Goal: Task Accomplishment & Management: Complete application form

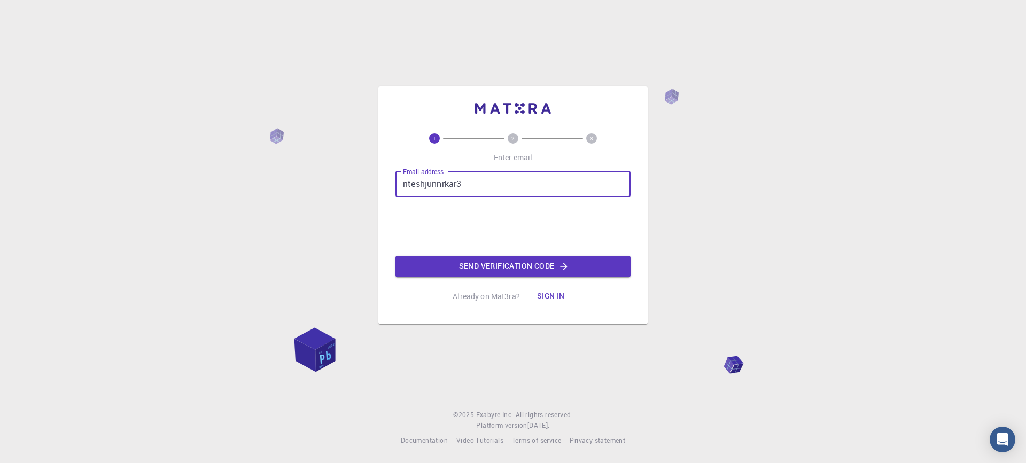
click at [443, 181] on input "riteshjunnrkar3" at bounding box center [512, 184] width 235 height 26
click at [483, 179] on input "riteshjunnarkar3" at bounding box center [512, 184] width 235 height 26
type input "[EMAIL_ADDRESS][DOMAIN_NAME]"
click at [493, 271] on button "Send verification code" at bounding box center [512, 266] width 235 height 21
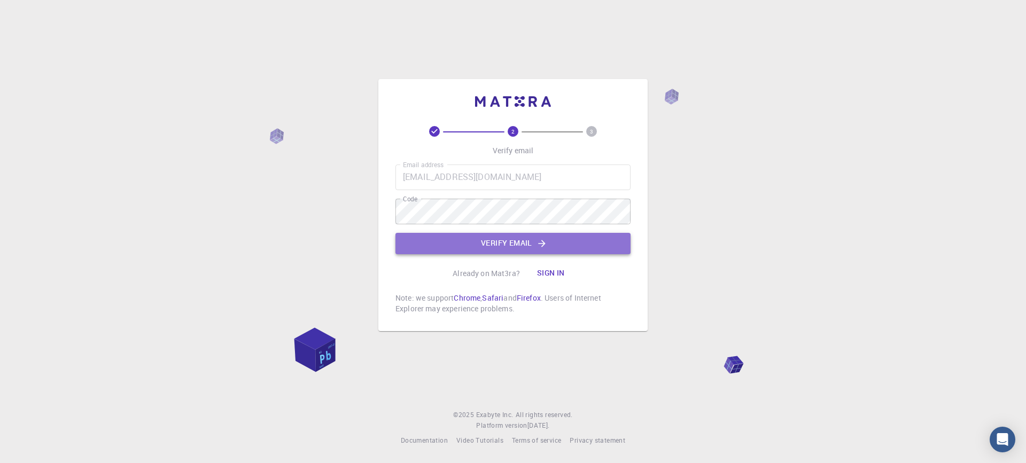
click at [459, 244] on button "Verify email" at bounding box center [512, 243] width 235 height 21
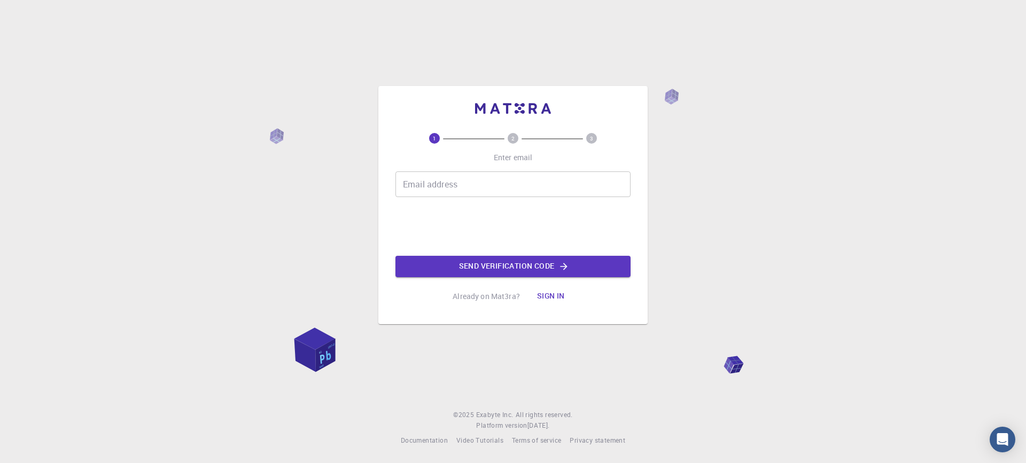
click at [481, 178] on input "Email address" at bounding box center [512, 184] width 235 height 26
click at [490, 194] on input "Email address" at bounding box center [512, 184] width 235 height 26
type input "[EMAIL_ADDRESS][DOMAIN_NAME]"
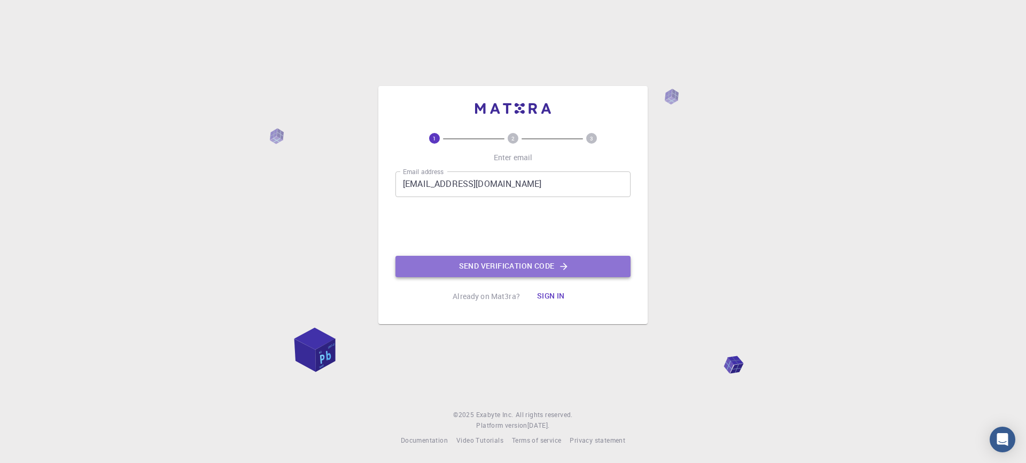
click at [529, 258] on button "Send verification code" at bounding box center [512, 266] width 235 height 21
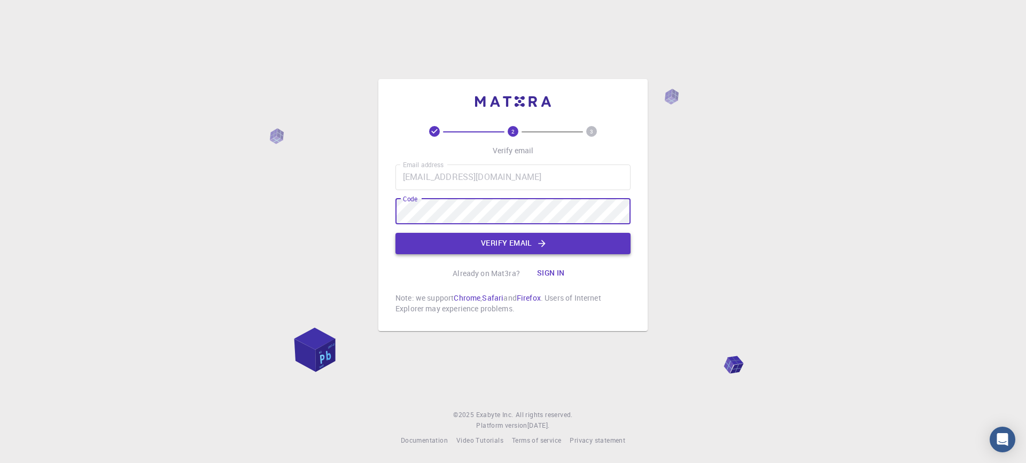
click at [526, 238] on button "Verify email" at bounding box center [512, 243] width 235 height 21
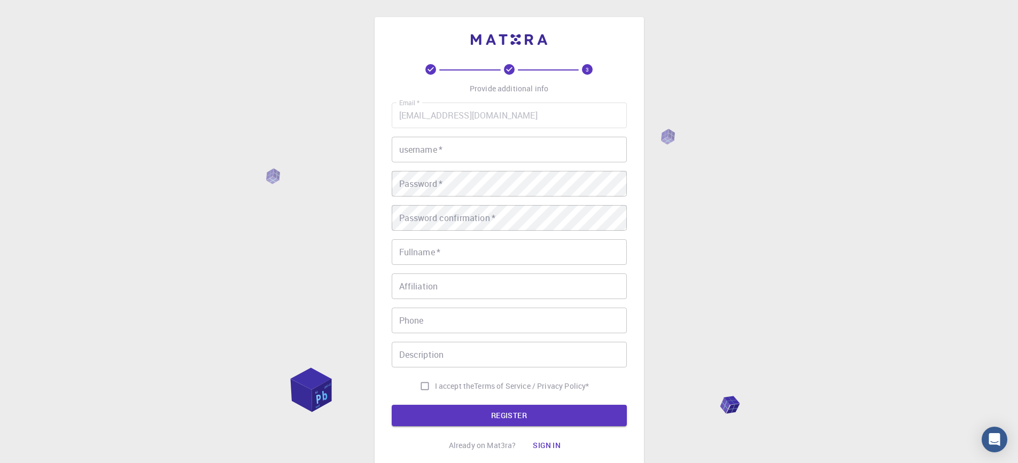
click at [493, 150] on input "username   *" at bounding box center [509, 150] width 235 height 26
type input "[PERSON_NAME]"
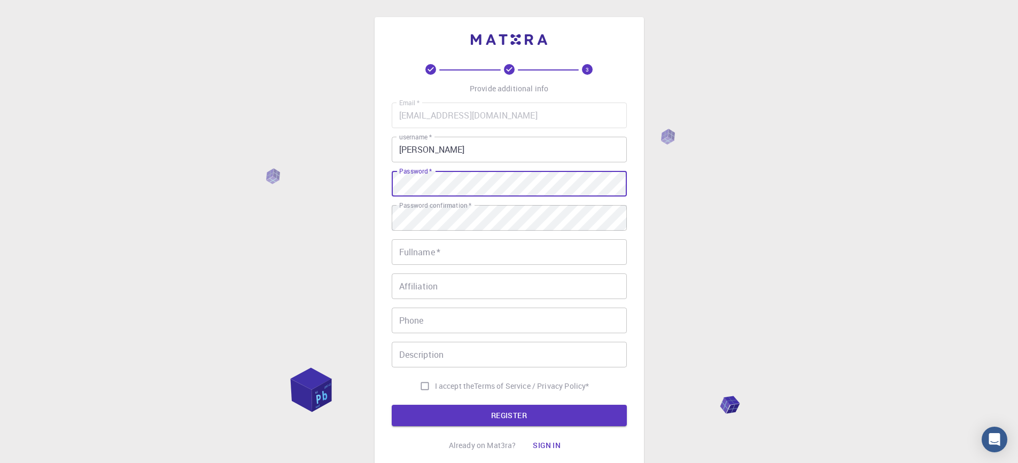
click at [391, 191] on div "3 Provide additional info Email   * [EMAIL_ADDRESS][DOMAIN_NAME] Email   * user…" at bounding box center [508, 245] width 269 height 456
click at [431, 252] on input "Fullname   *" at bounding box center [509, 252] width 235 height 26
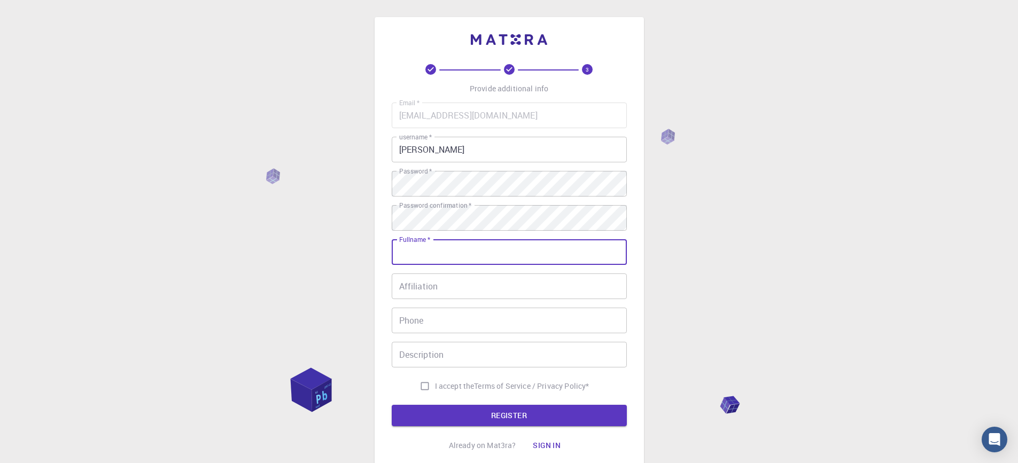
click at [431, 252] on input "Fullname   *" at bounding box center [509, 252] width 235 height 26
type input "[PERSON_NAME]"
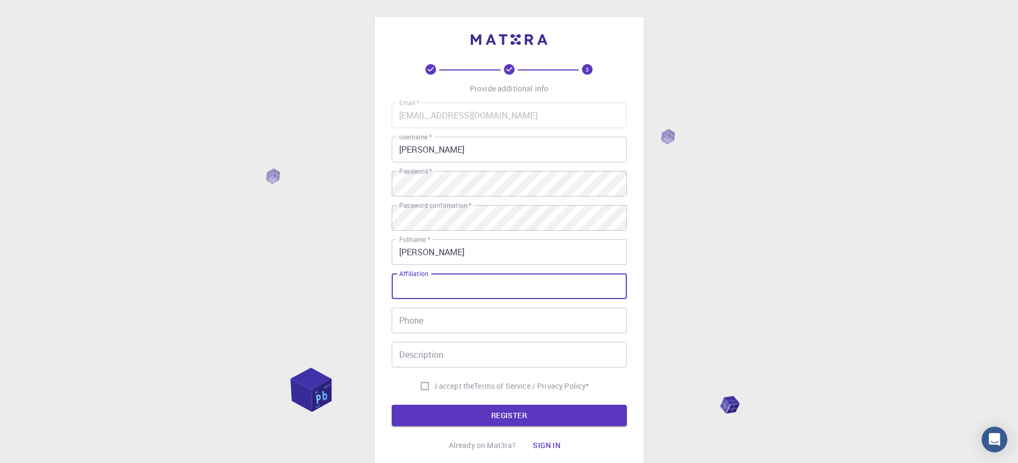
click at [447, 291] on input "Affiliation" at bounding box center [509, 287] width 235 height 26
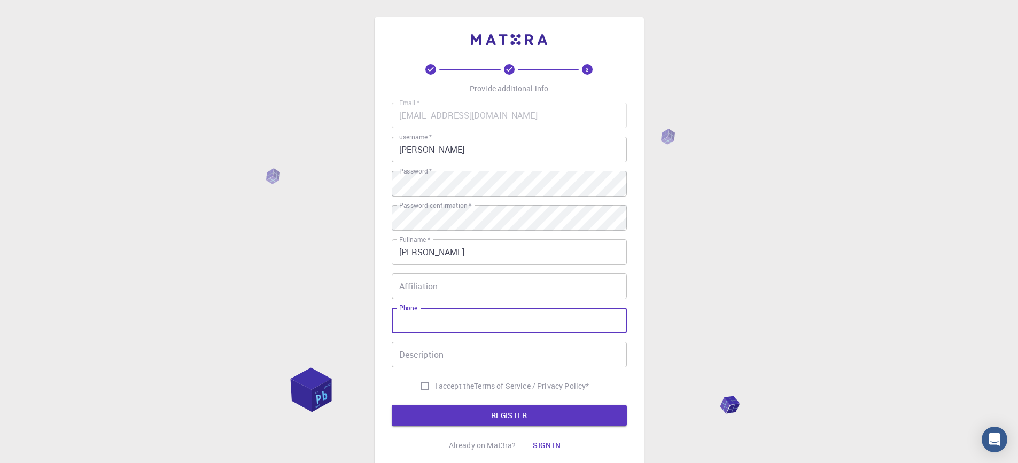
click at [585, 326] on input "Phone" at bounding box center [509, 321] width 235 height 26
click at [419, 388] on input "I accept the Terms of Service / Privacy Policy *" at bounding box center [425, 386] width 20 height 20
checkbox input "true"
click at [445, 418] on button "REGISTER" at bounding box center [509, 415] width 235 height 21
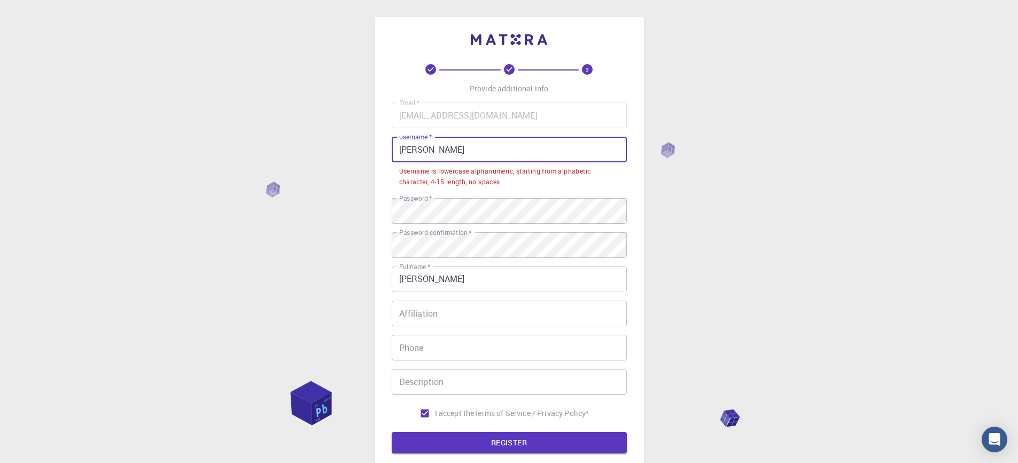
click at [492, 155] on input "[PERSON_NAME]" at bounding box center [509, 150] width 235 height 26
drag, startPoint x: 452, startPoint y: 149, endPoint x: 383, endPoint y: 144, distance: 69.1
click at [383, 144] on div "3 Provide additional info Email   * [EMAIL_ADDRESS][DOMAIN_NAME] Email   * user…" at bounding box center [508, 258] width 269 height 483
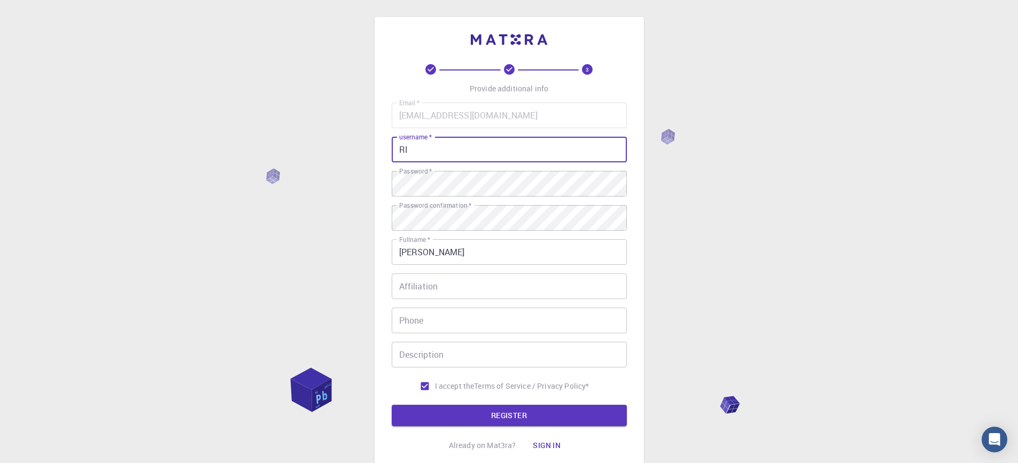
type input "R"
type input "riteshjunnarkar"
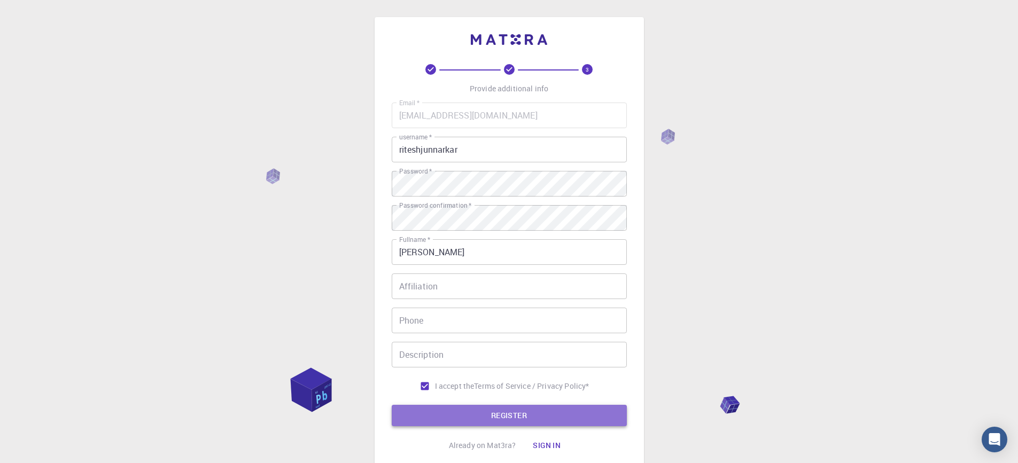
click at [549, 422] on button "REGISTER" at bounding box center [509, 415] width 235 height 21
click at [473, 418] on button "REGISTER" at bounding box center [509, 415] width 235 height 21
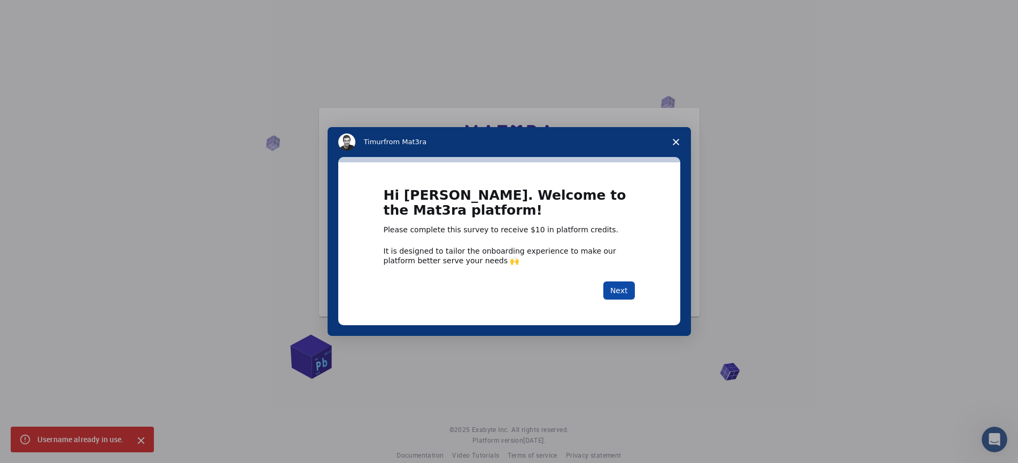
click at [614, 292] on button "Next" at bounding box center [619, 291] width 32 height 18
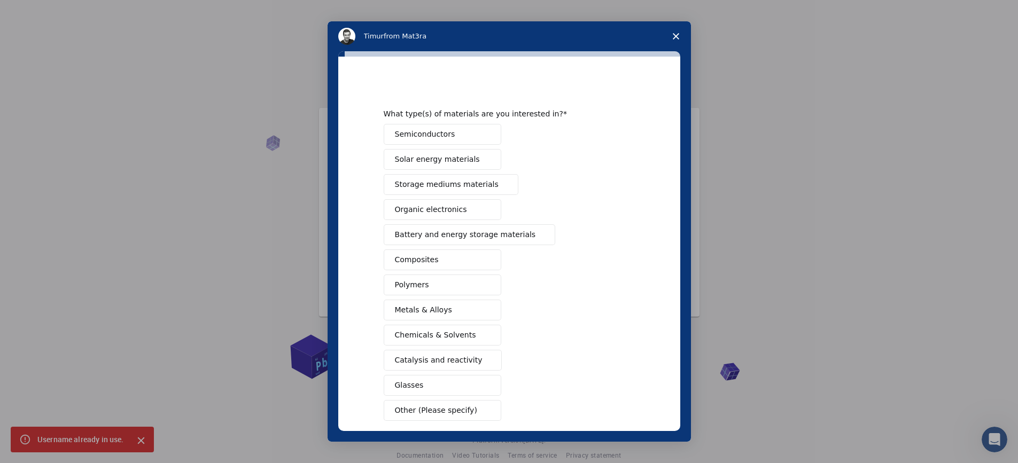
click at [448, 141] on button "Semiconductors" at bounding box center [443, 134] width 118 height 21
click at [451, 383] on button "Glasses" at bounding box center [443, 385] width 118 height 21
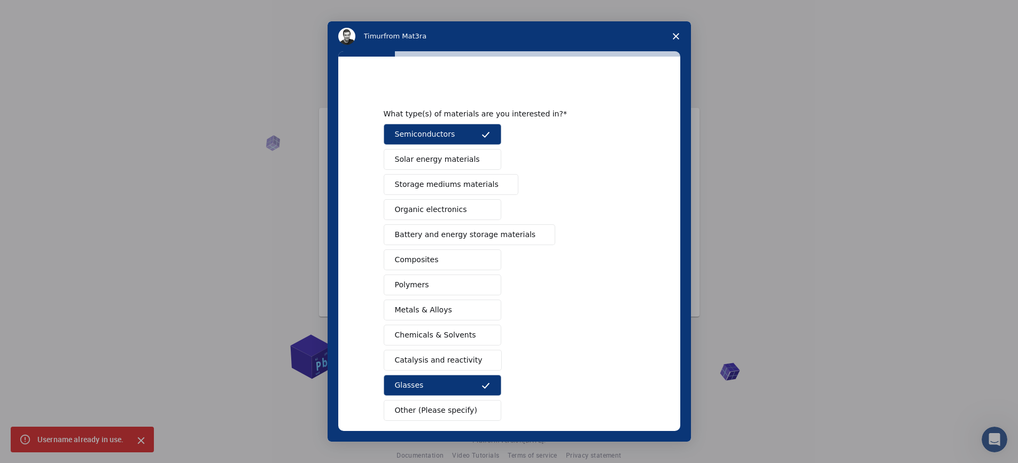
click at [466, 212] on button "Organic electronics" at bounding box center [443, 209] width 118 height 21
click at [445, 408] on span "Other (Please specify)" at bounding box center [436, 410] width 82 height 11
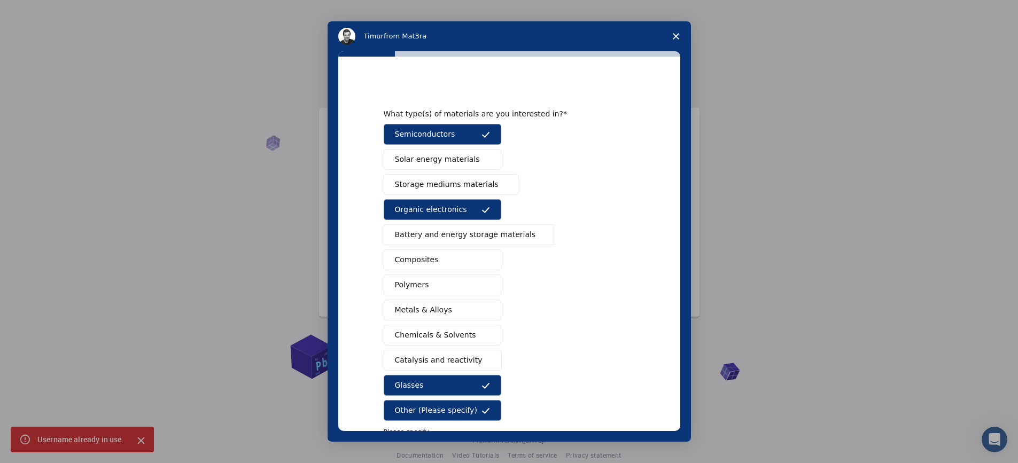
click at [468, 259] on button "Composites" at bounding box center [443, 259] width 118 height 21
click at [465, 281] on button "Polymers" at bounding box center [443, 285] width 118 height 21
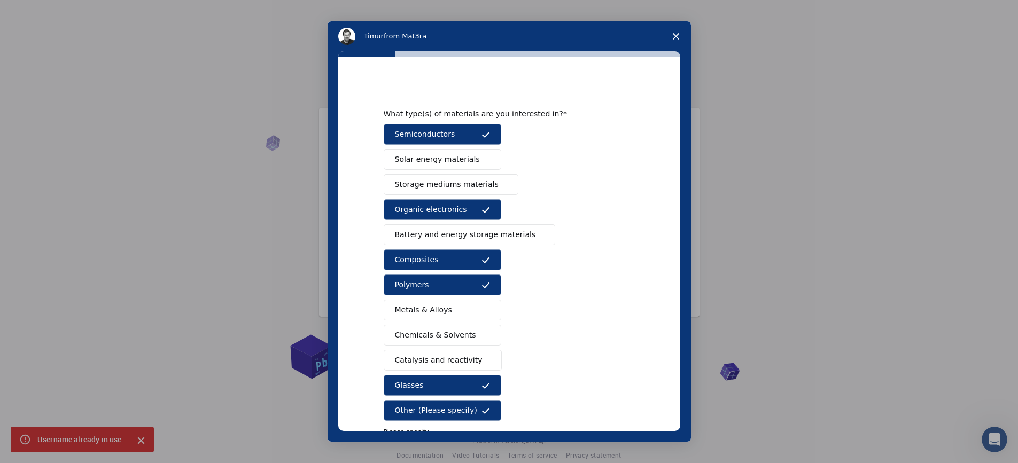
click at [460, 155] on span "Solar energy materials" at bounding box center [437, 159] width 85 height 11
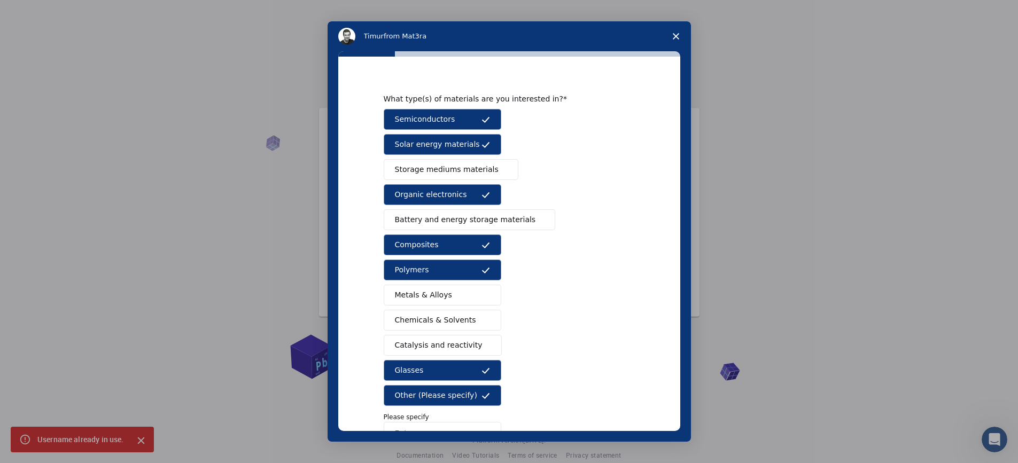
scroll to position [90, 0]
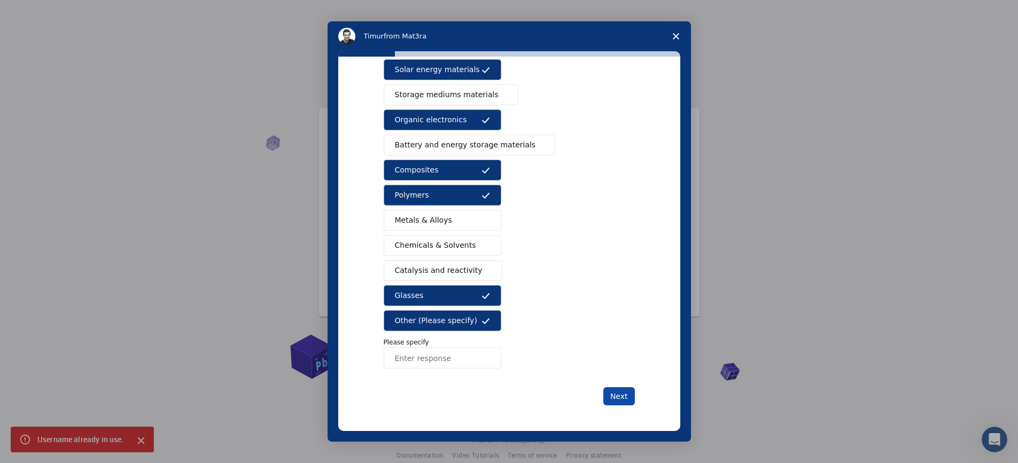
click at [620, 403] on button "Next" at bounding box center [619, 396] width 32 height 18
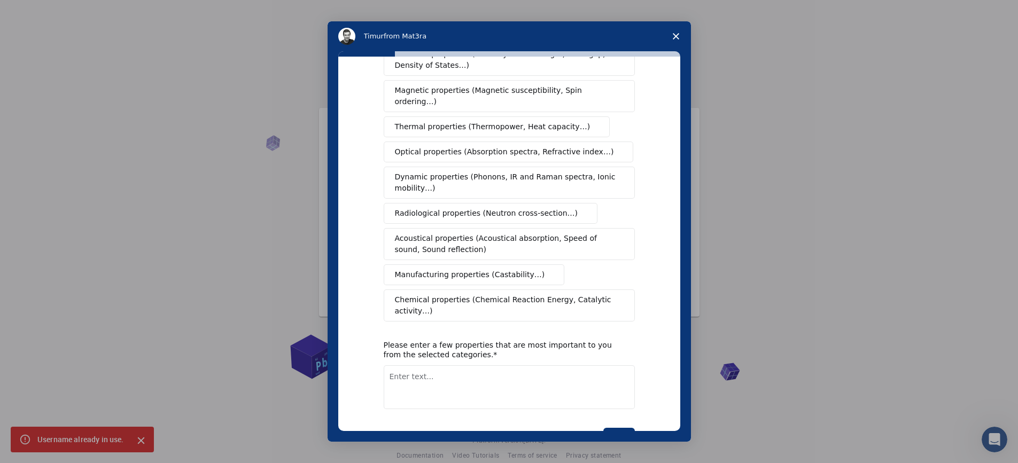
scroll to position [0, 0]
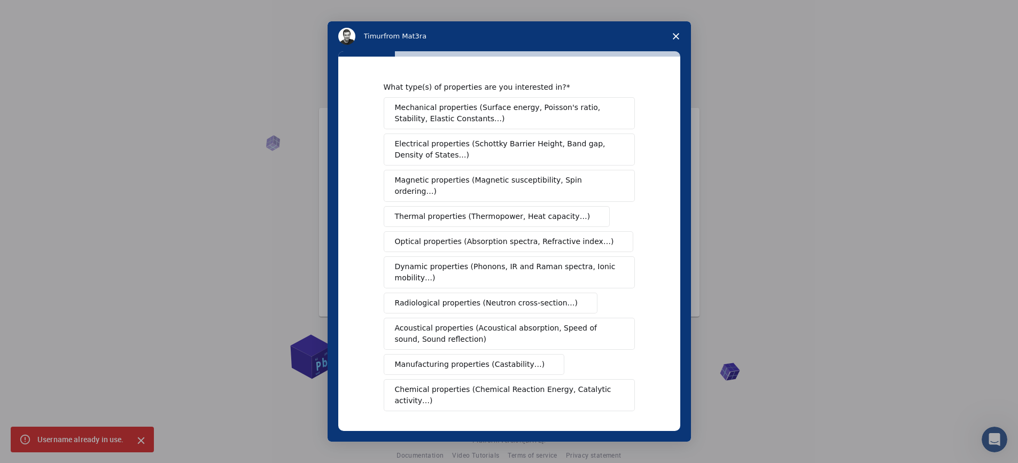
click at [441, 113] on span "Mechanical properties (Surface energy, Poisson's ratio, Stability, Elastic Cons…" at bounding box center [506, 113] width 223 height 22
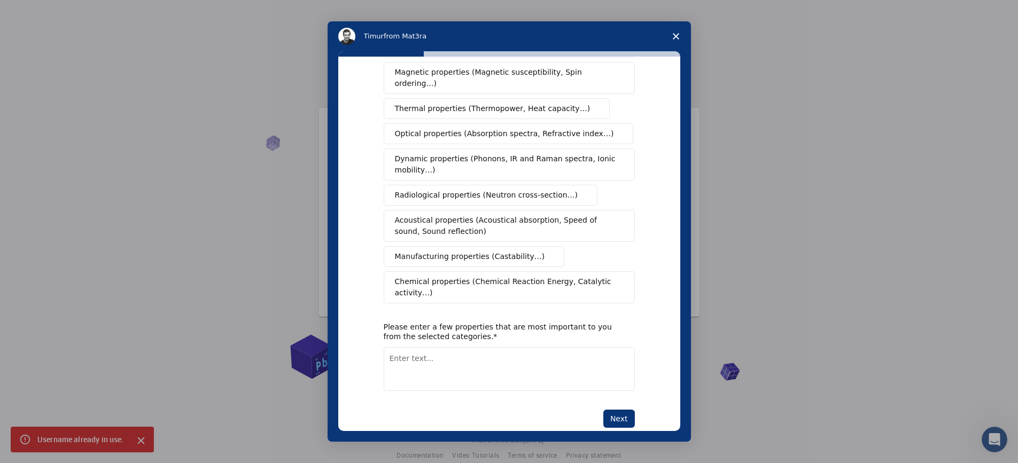
scroll to position [15, 0]
click at [609, 410] on button "Next" at bounding box center [619, 419] width 32 height 18
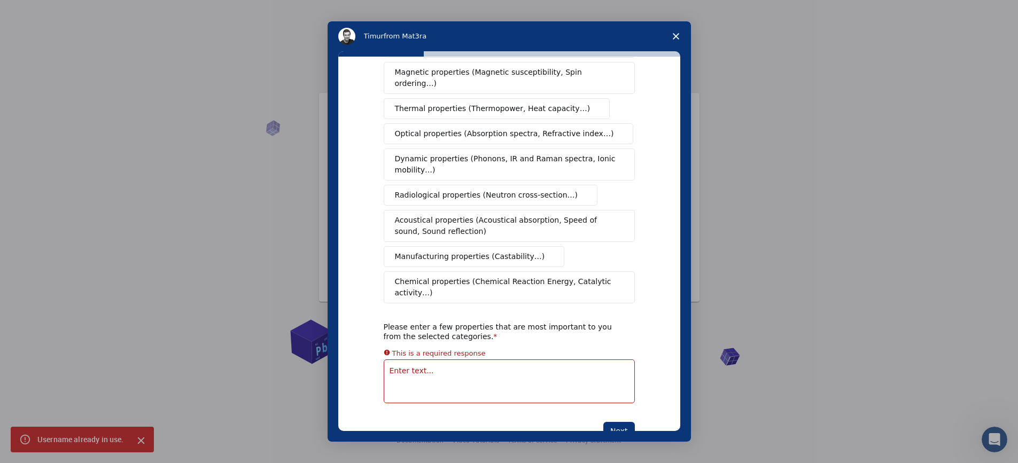
click at [486, 190] on span "Radiological properties (Neutron cross-section…)" at bounding box center [486, 195] width 183 height 11
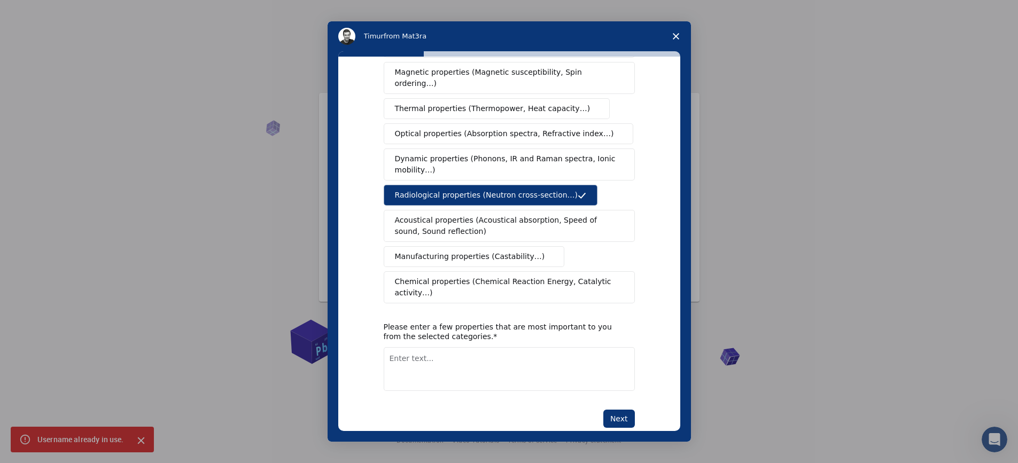
click at [494, 365] on textarea "Enter text..." at bounding box center [509, 369] width 251 height 44
type textarea "Manufacturing"
click at [615, 410] on button "Next" at bounding box center [619, 419] width 32 height 18
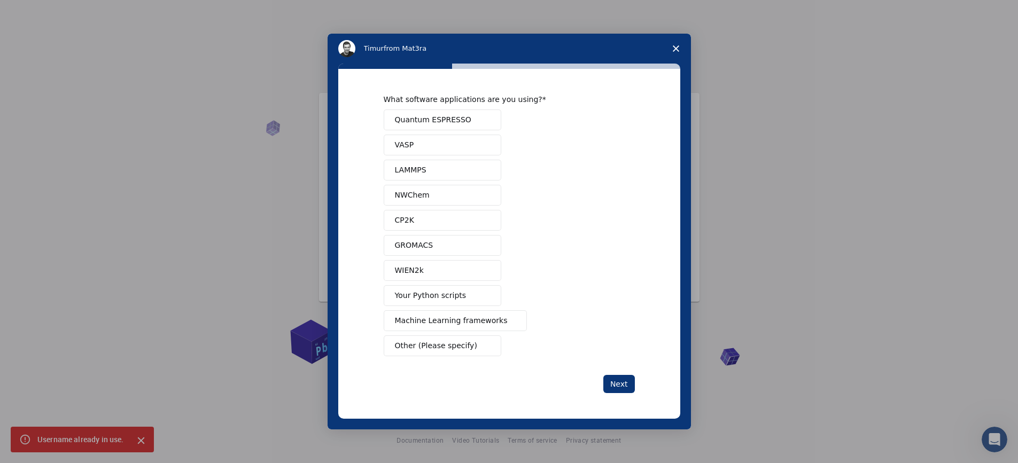
scroll to position [0, 0]
drag, startPoint x: 426, startPoint y: 297, endPoint x: 433, endPoint y: 314, distance: 18.5
click at [426, 297] on span "Your Python scripts" at bounding box center [431, 295] width 72 height 11
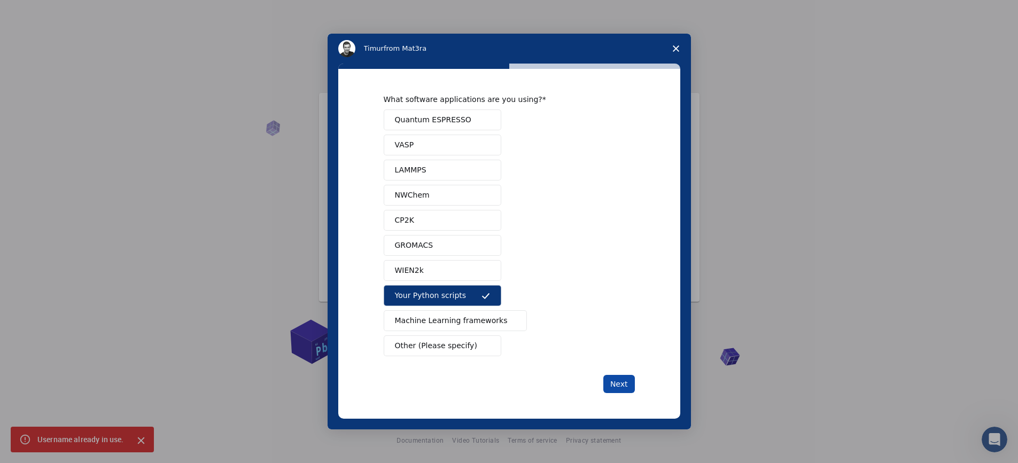
click at [607, 380] on button "Next" at bounding box center [619, 384] width 32 height 18
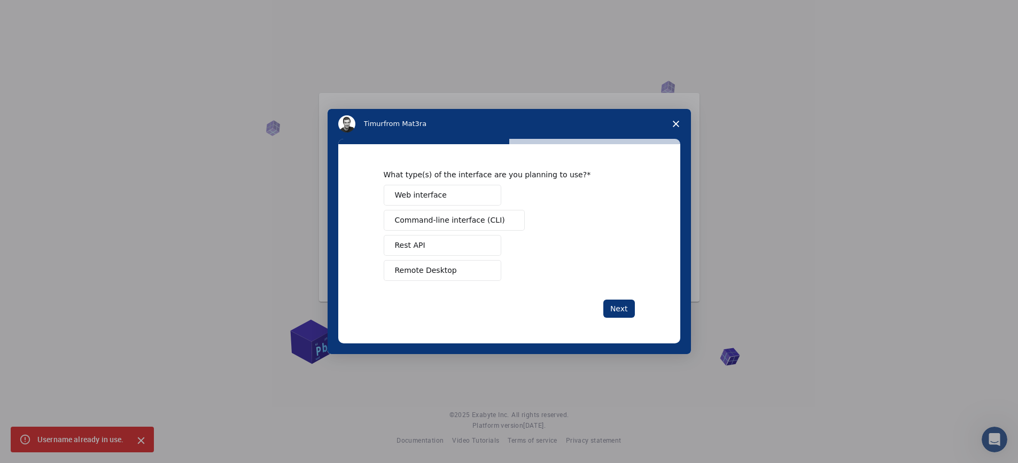
click at [451, 197] on button "Web interface" at bounding box center [443, 195] width 118 height 21
click at [452, 264] on button "Remote Desktop" at bounding box center [443, 270] width 118 height 21
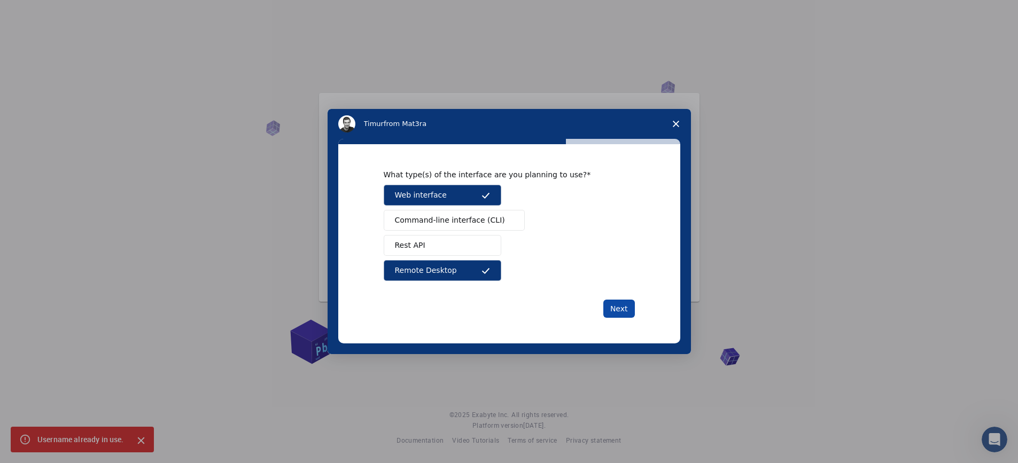
click at [627, 305] on button "Next" at bounding box center [619, 309] width 32 height 18
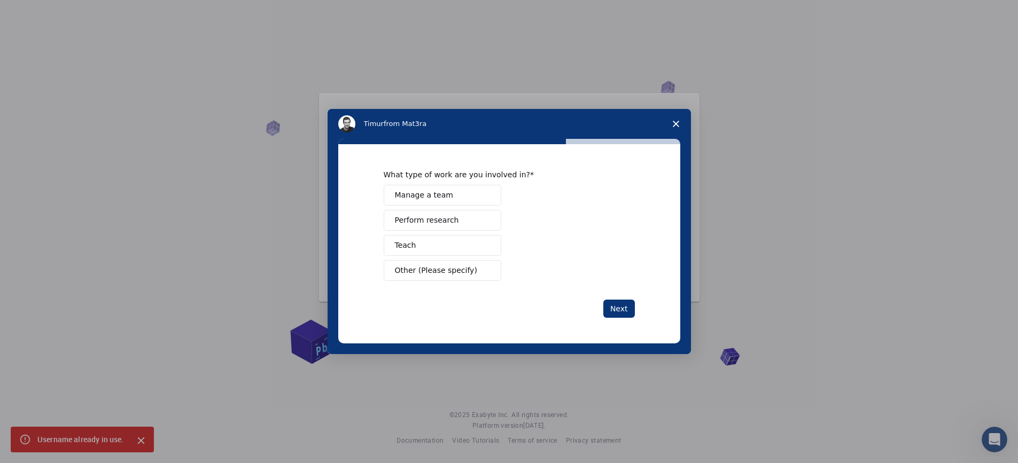
click at [416, 231] on div "Manage a team Perform research Teach Other (Please specify)" at bounding box center [509, 233] width 251 height 96
drag, startPoint x: 435, startPoint y: 222, endPoint x: 461, endPoint y: 203, distance: 32.1
click at [438, 219] on span "Perform research" at bounding box center [427, 220] width 64 height 11
drag, startPoint x: 464, startPoint y: 201, endPoint x: 470, endPoint y: 211, distance: 11.7
click at [465, 204] on button "Manage a team" at bounding box center [443, 195] width 118 height 21
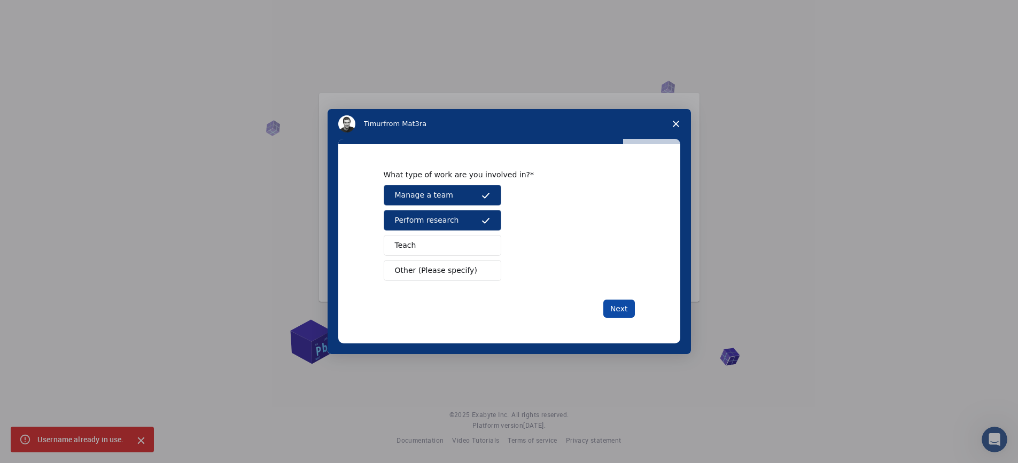
click at [619, 315] on button "Next" at bounding box center [619, 309] width 32 height 18
click at [619, 310] on button "Next" at bounding box center [619, 309] width 32 height 18
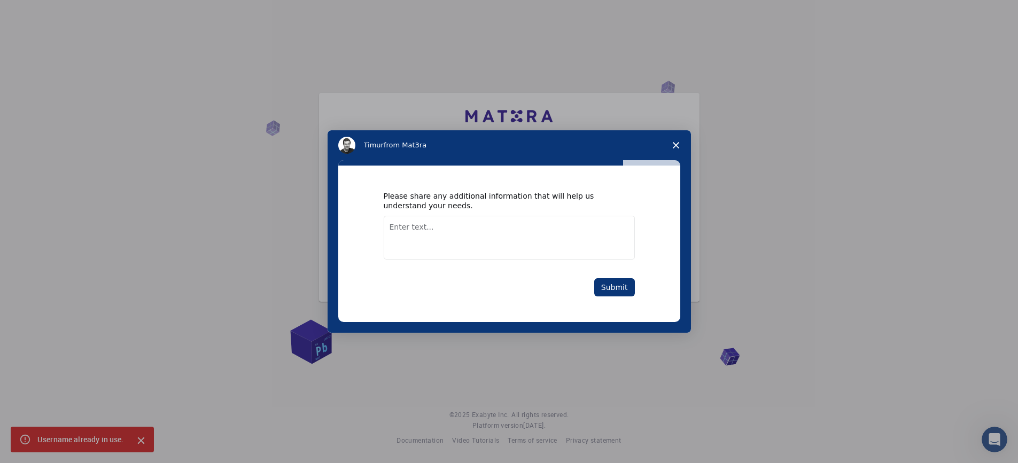
click at [620, 309] on div "Please share any additional information that will help us understand your needs…" at bounding box center [509, 244] width 342 height 157
click at [621, 295] on button "Submit" at bounding box center [614, 287] width 41 height 18
click at [673, 142] on icon "Close survey" at bounding box center [676, 145] width 6 height 6
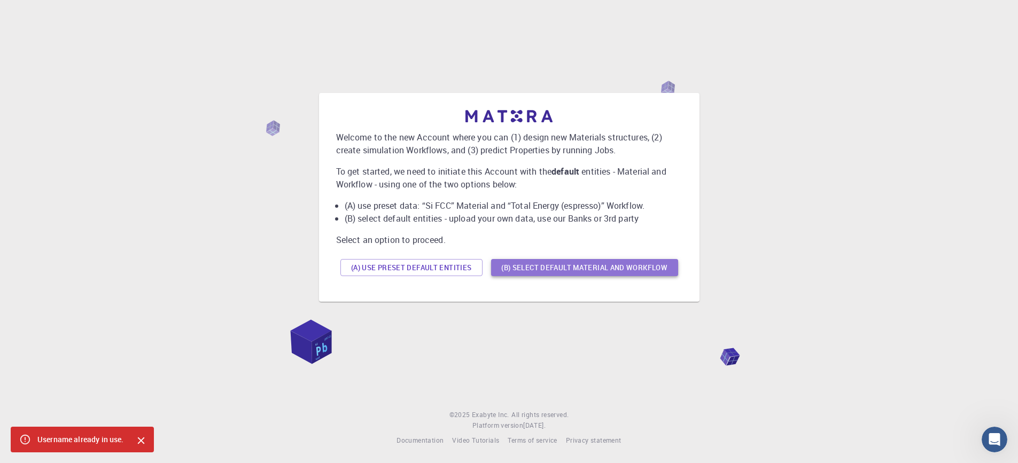
click at [622, 269] on button "(B) Select default material and workflow" at bounding box center [584, 267] width 187 height 17
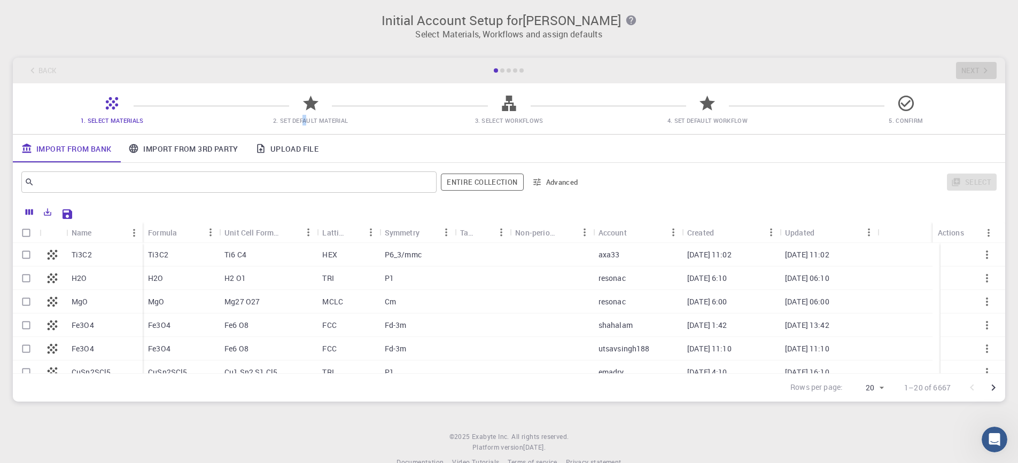
click at [307, 120] on span "2. Set Default Material" at bounding box center [310, 120] width 75 height 8
click at [321, 104] on span "2. Set Default Material" at bounding box center [310, 112] width 190 height 25
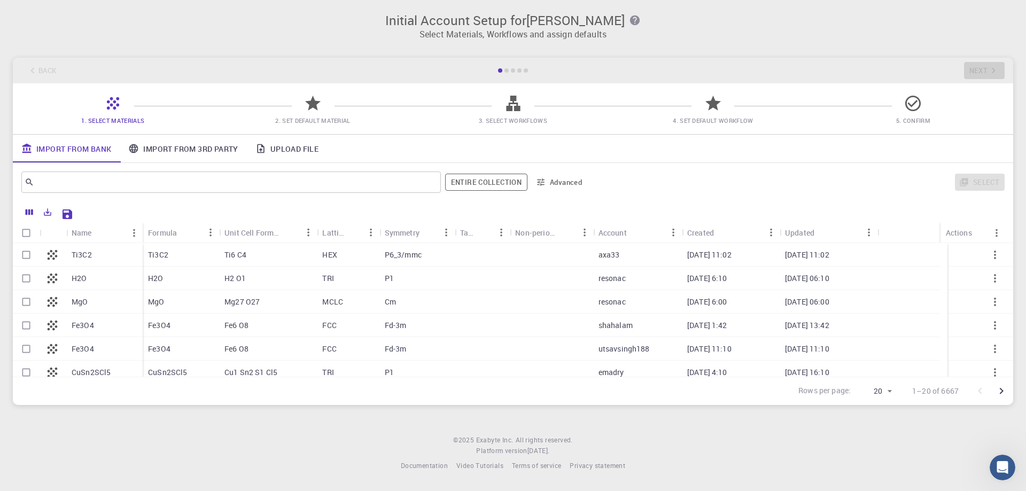
scroll to position [267, 0]
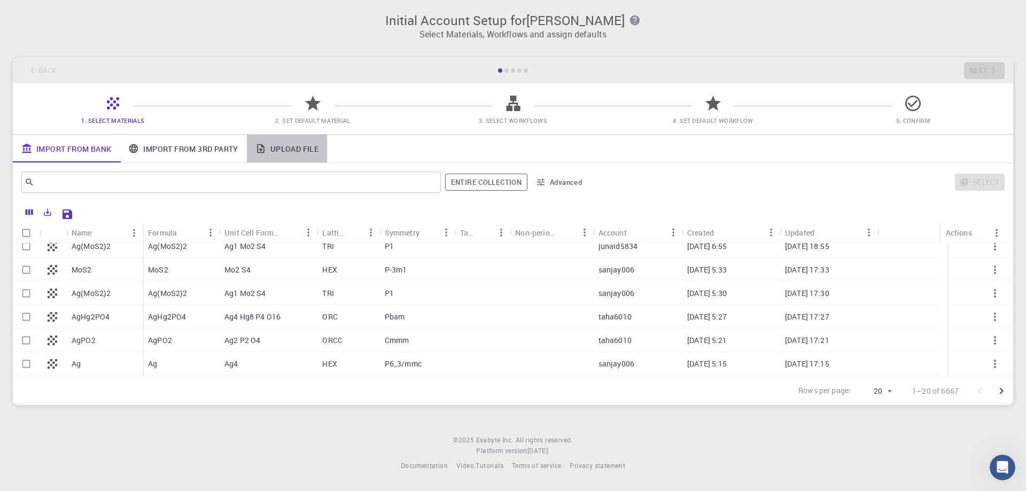
click at [306, 145] on link "Upload File" at bounding box center [287, 149] width 80 height 28
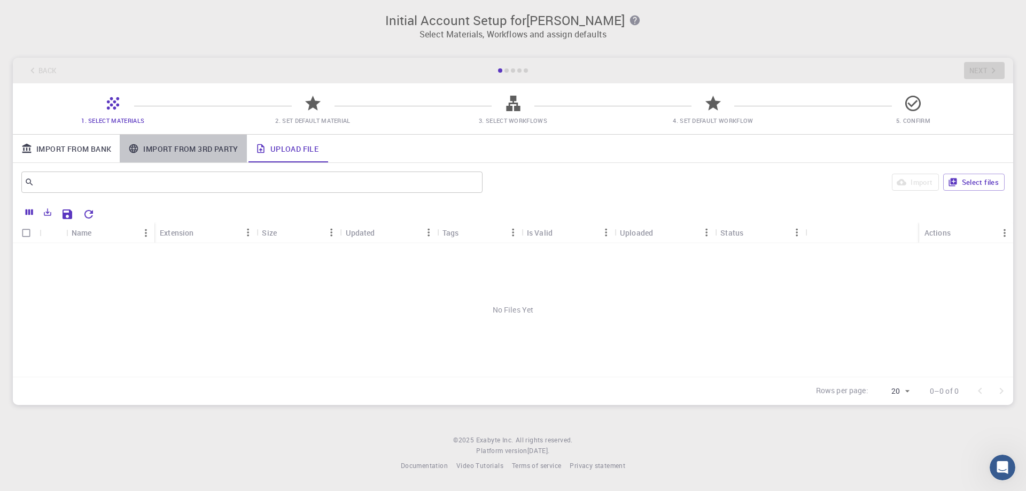
click at [198, 146] on link "Import From 3rd Party" at bounding box center [183, 149] width 127 height 28
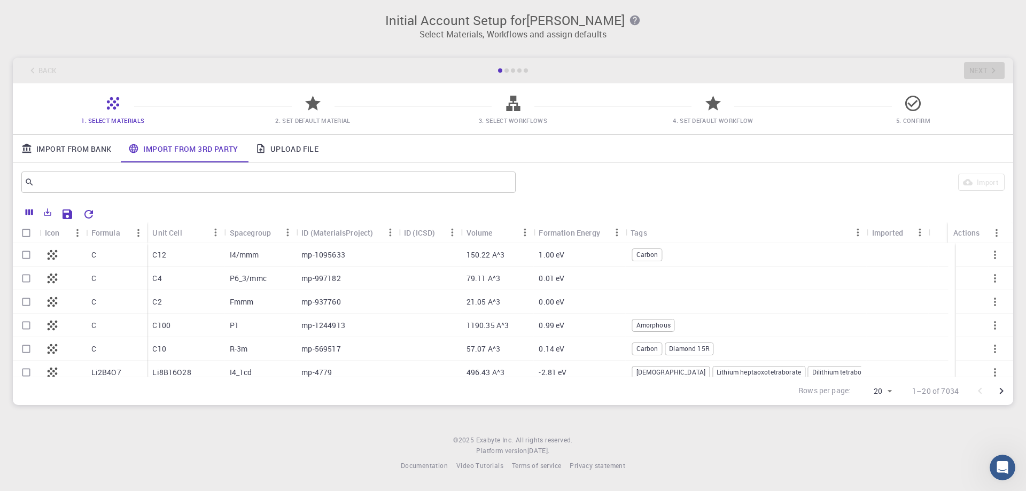
drag, startPoint x: 89, startPoint y: 251, endPoint x: 100, endPoint y: 252, distance: 11.3
click at [90, 251] on div "C" at bounding box center [116, 255] width 61 height 24
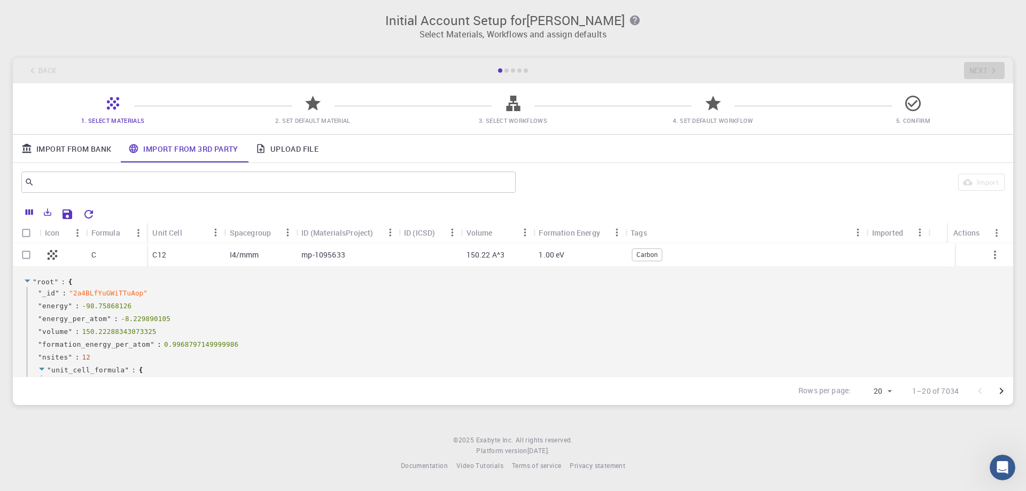
click at [117, 247] on div "C" at bounding box center [116, 255] width 61 height 24
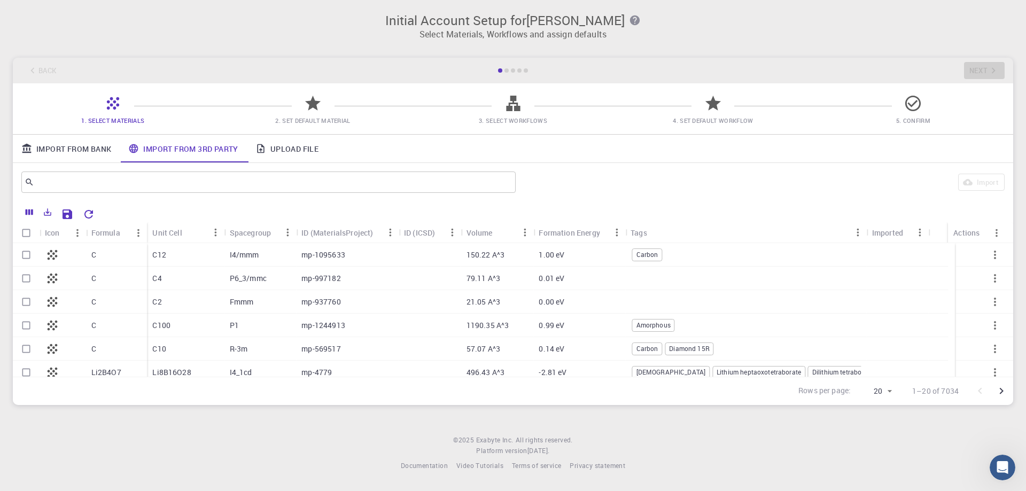
click at [175, 310] on div "C2" at bounding box center [185, 302] width 77 height 24
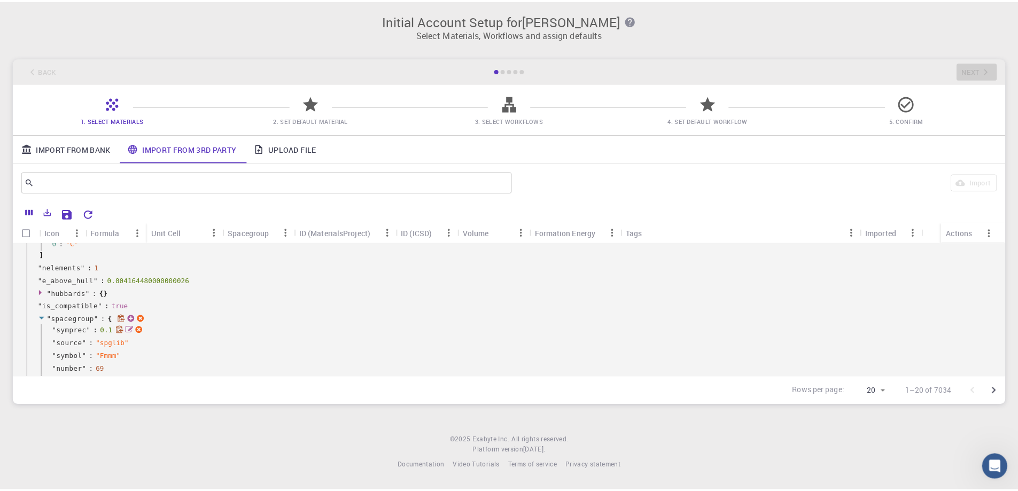
scroll to position [321, 0]
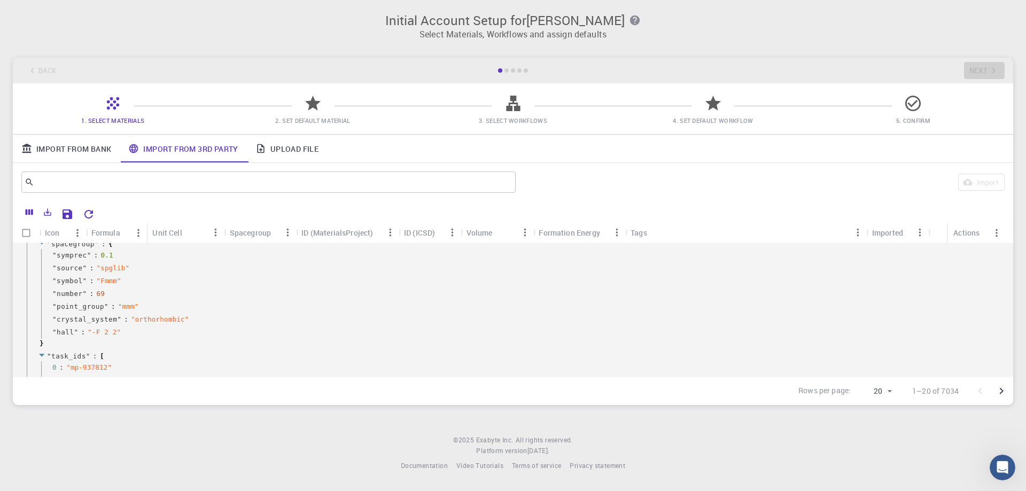
click at [220, 235] on div "Unit Cell" at bounding box center [225, 232] width 11 height 21
click at [173, 239] on div "Unit Cell" at bounding box center [166, 232] width 29 height 21
